Goal: Check status

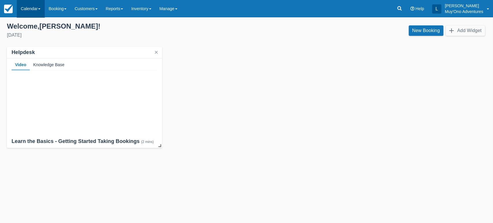
click at [38, 6] on link "Calendar" at bounding box center [31, 8] width 28 height 17
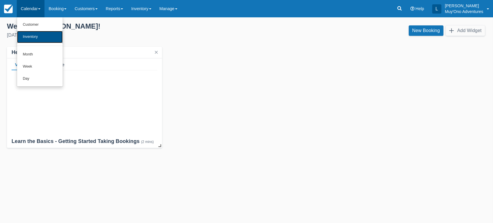
click at [39, 36] on link "Inventory" at bounding box center [40, 37] width 46 height 12
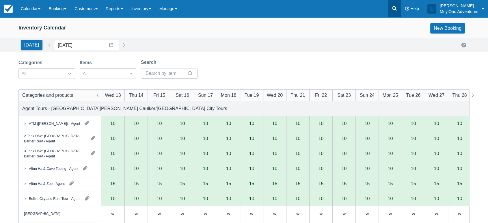
click at [395, 12] on link at bounding box center [394, 8] width 13 height 17
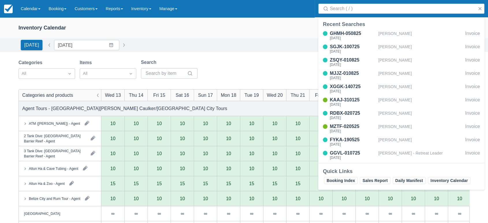
click at [377, 10] on input "Search" at bounding box center [402, 8] width 145 height 10
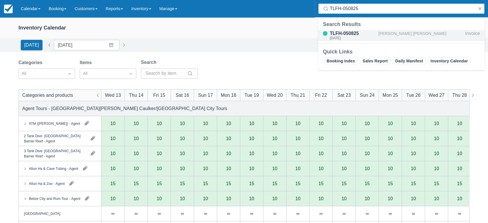
type input "TLFH-050825"
click at [353, 33] on div "TLFH-050825" at bounding box center [353, 33] width 46 height 7
